Goal: Task Accomplishment & Management: Use online tool/utility

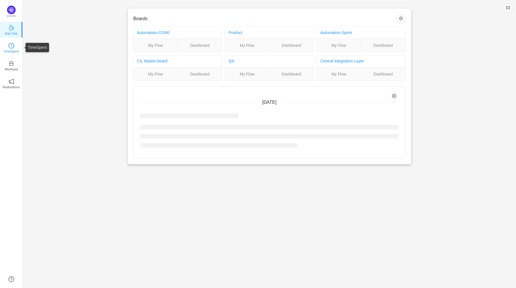
click at [10, 44] on icon "icon: clock-circle" at bounding box center [12, 46] width 6 height 6
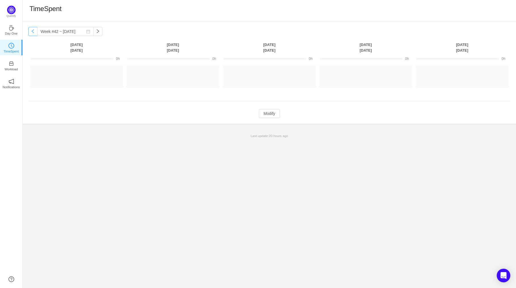
click at [33, 33] on button "button" at bounding box center [32, 31] width 9 height 9
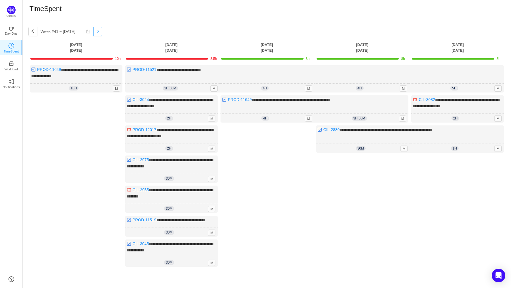
click at [96, 33] on button "button" at bounding box center [97, 31] width 9 height 9
type input "Week #42 ~ [DATE]"
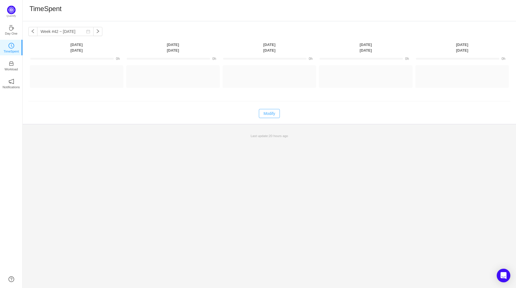
click at [273, 113] on button "Modify" at bounding box center [269, 113] width 21 height 9
click at [79, 74] on button "Log Time" at bounding box center [71, 73] width 31 height 9
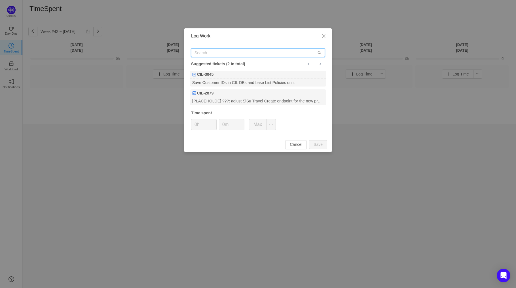
click at [237, 52] on input "text" at bounding box center [258, 52] width 134 height 9
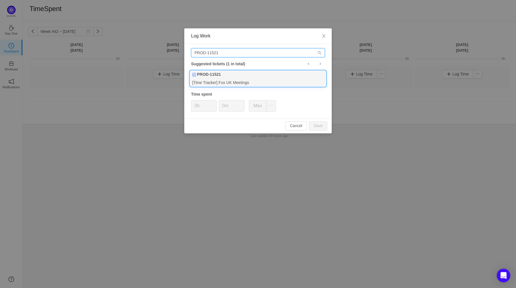
type input "PROD-11521"
click at [212, 75] on b "PROD-11521" at bounding box center [209, 74] width 24 height 6
click at [212, 101] on span "Increase Value" at bounding box center [213, 103] width 6 height 7
click at [213, 104] on icon "icon: up" at bounding box center [214, 104] width 2 height 2
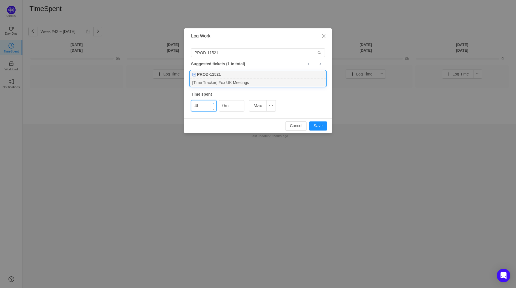
click at [213, 104] on icon "icon: up" at bounding box center [214, 104] width 2 height 2
click at [321, 124] on button "Save" at bounding box center [318, 125] width 18 height 9
type input "0h"
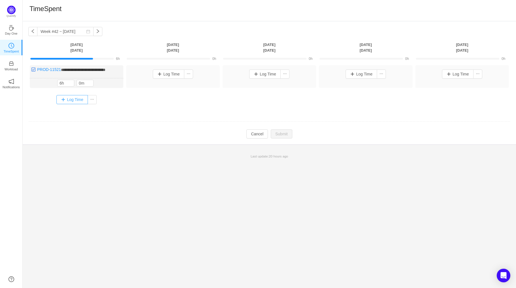
click at [77, 100] on button "Log Time" at bounding box center [71, 99] width 31 height 9
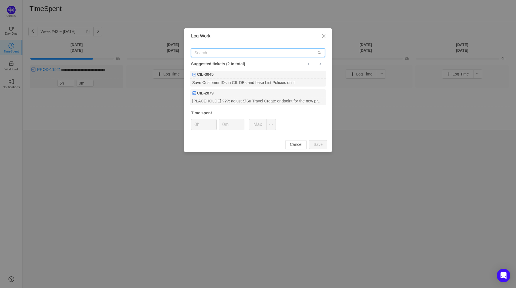
click at [218, 53] on input "text" at bounding box center [258, 52] width 134 height 9
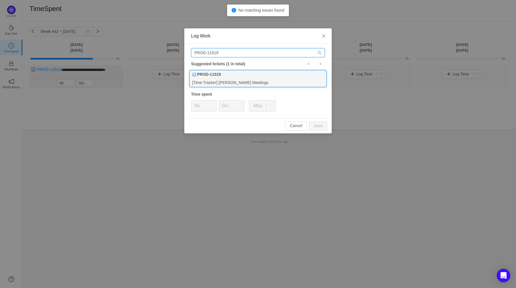
type input "PROD-11519"
click at [231, 77] on div "PROD-11519" at bounding box center [258, 75] width 136 height 8
click at [213, 103] on icon "icon: up" at bounding box center [214, 104] width 2 height 2
click at [316, 127] on button "Save" at bounding box center [318, 125] width 18 height 9
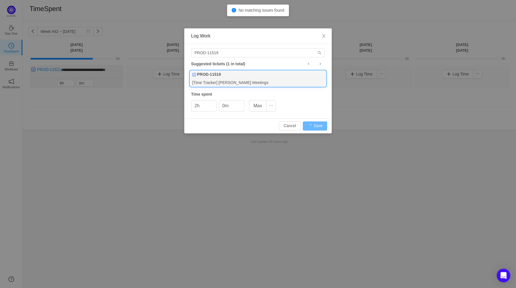
type input "0h"
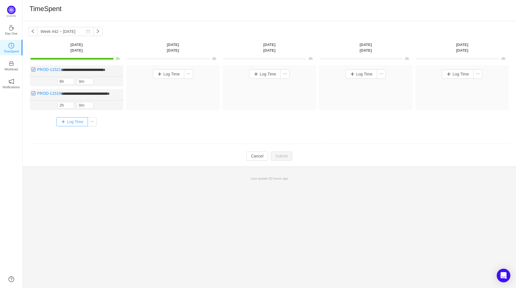
click at [64, 126] on button "Log Time" at bounding box center [71, 121] width 31 height 9
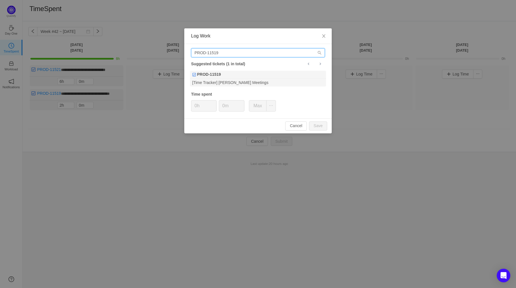
drag, startPoint x: 247, startPoint y: 55, endPoint x: 94, endPoint y: 46, distance: 153.4
click at [94, 46] on div "Log Work PROD-11519 Suggested tickets (1 in total) PROD-11519 [Time Tracker] [P…" at bounding box center [258, 144] width 516 height 288
click at [223, 59] on div "PROD-11519 Suggested tickets (1 in total) PROD-11519 [Time Tracker] [PERSON_NAM…" at bounding box center [257, 81] width 147 height 74
drag, startPoint x: 227, startPoint y: 54, endPoint x: 178, endPoint y: 53, distance: 48.5
click at [178, 53] on div "Log Work PROD-11519 Suggested tickets (1 in total) PROD-11519 [Time Tracker] [P…" at bounding box center [258, 144] width 516 height 288
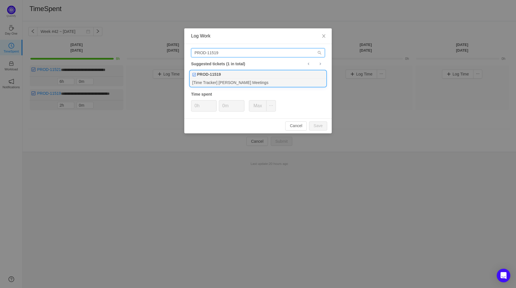
paste input "CIL-3097"
type input "CIL-3097"
click at [234, 80] on div "[Rush/[PERSON_NAME]] Policy [PERSON_NAME]'s address is not send to the eMagin" at bounding box center [258, 83] width 136 height 8
click at [223, 107] on input "0m" at bounding box center [231, 105] width 25 height 11
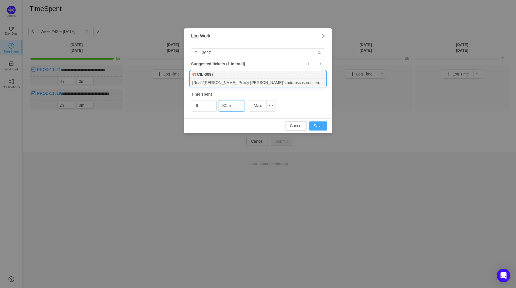
click at [316, 127] on button "Save" at bounding box center [318, 125] width 18 height 9
type input "0m"
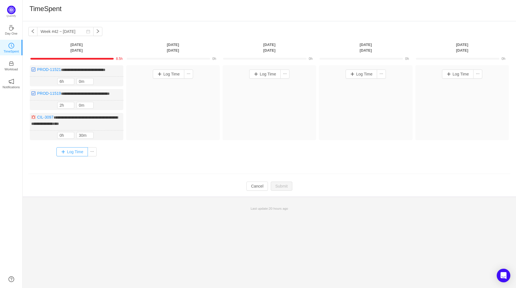
click at [79, 154] on button "Log Time" at bounding box center [71, 151] width 31 height 9
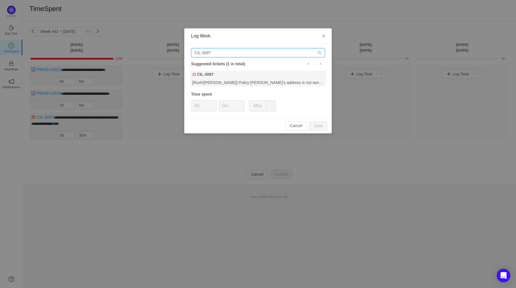
drag, startPoint x: 231, startPoint y: 54, endPoint x: 149, endPoint y: 52, distance: 81.9
click at [149, 52] on div "Log Work CIL-3097 Suggested tickets (1 in total) CIL-3097 [Rush/[PERSON_NAME]] …" at bounding box center [258, 144] width 516 height 288
paste input "2969."
type input "CIL-2969"
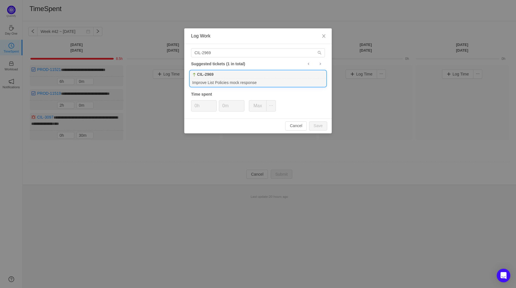
click at [240, 79] on div "Improve List Policies mock response" at bounding box center [258, 83] width 136 height 8
click at [223, 109] on input "0m" at bounding box center [231, 105] width 25 height 11
click at [315, 126] on button "Save" at bounding box center [318, 125] width 18 height 9
type input "0m"
